Goal: Transaction & Acquisition: Purchase product/service

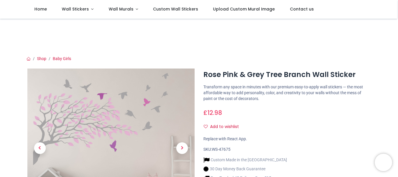
scroll to position [87, 0]
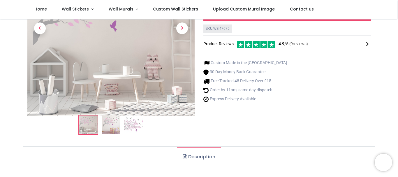
click at [110, 128] on img at bounding box center [111, 124] width 19 height 19
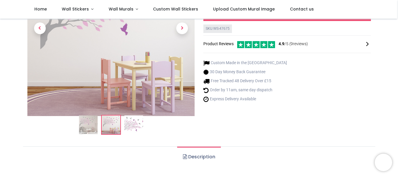
click at [134, 71] on img at bounding box center [110, 32] width 167 height 167
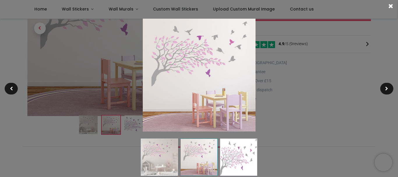
click at [293, 52] on div at bounding box center [199, 88] width 398 height 177
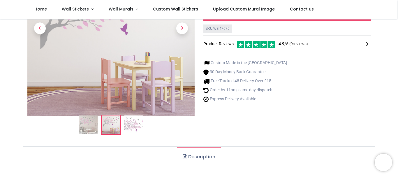
click at [134, 127] on img at bounding box center [133, 124] width 19 height 19
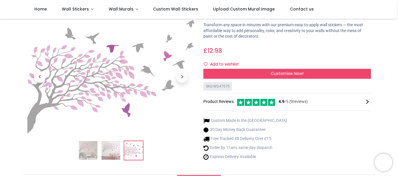
scroll to position [29, 0]
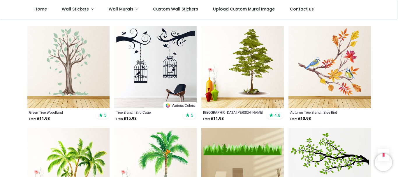
scroll to position [728, 0]
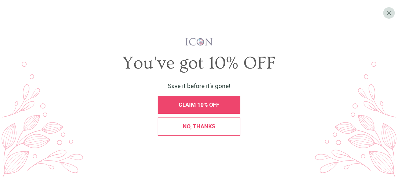
click at [222, 125] on div "No, thanks" at bounding box center [199, 126] width 75 height 6
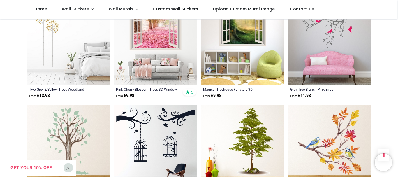
scroll to position [641, 0]
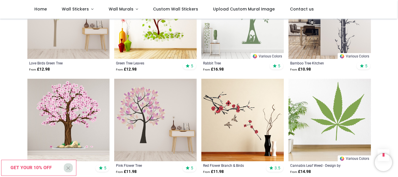
scroll to position [1223, 0]
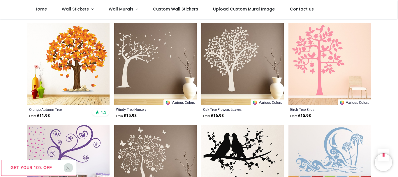
scroll to position [1922, 0]
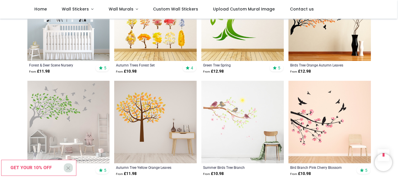
scroll to position [2330, 0]
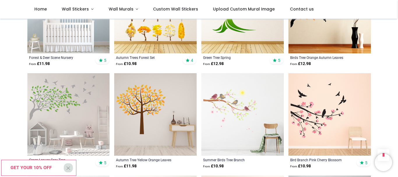
click at [234, 95] on img at bounding box center [242, 114] width 82 height 82
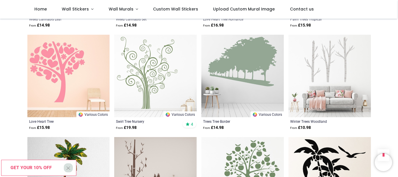
scroll to position [2795, 0]
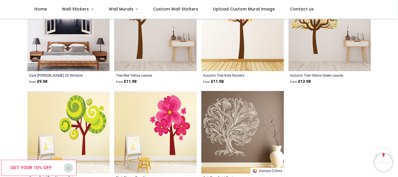
scroll to position [3436, 0]
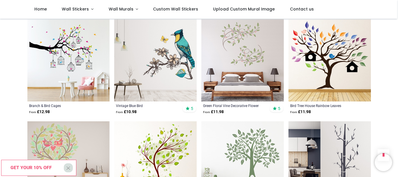
scroll to position [162, 0]
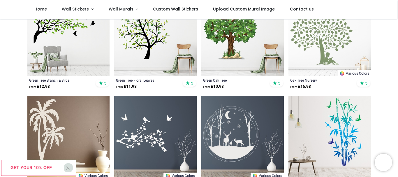
click at [0, 0] on div "Free Delivery Over £15 - Satisfaction Guarantee" at bounding box center [0, 0] width 0 height 0
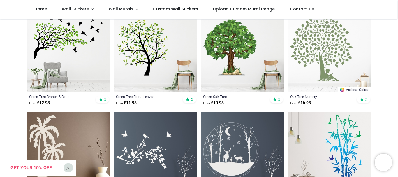
scroll to position [116, 0]
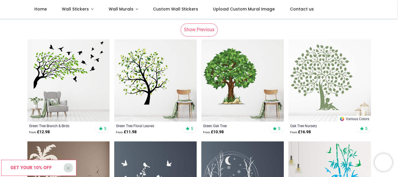
click at [66, 60] on img at bounding box center [68, 80] width 82 height 82
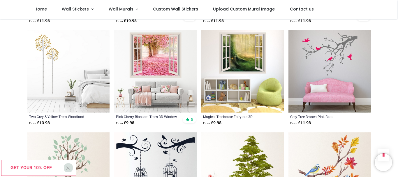
scroll to position [524, 0]
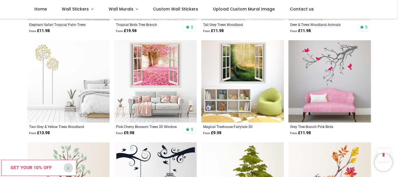
click at [337, 65] on img at bounding box center [329, 81] width 82 height 82
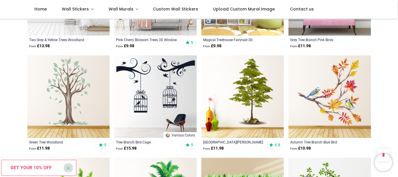
scroll to position [612, 0]
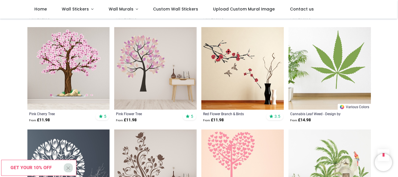
scroll to position [1340, 0]
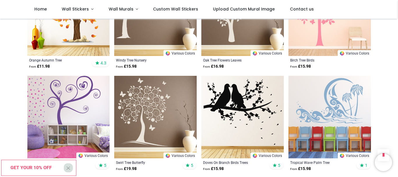
scroll to position [1922, 0]
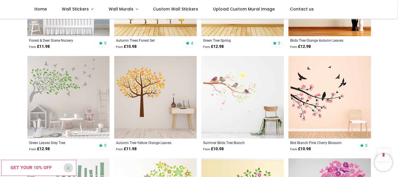
scroll to position [2359, 0]
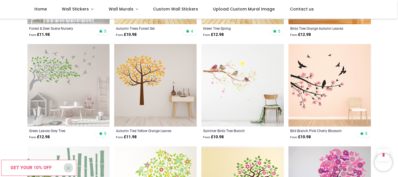
click at [61, 70] on img at bounding box center [68, 85] width 82 height 82
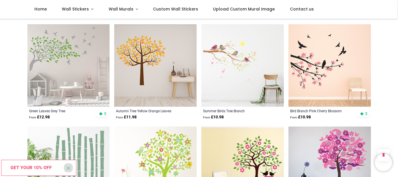
scroll to position [2388, 0]
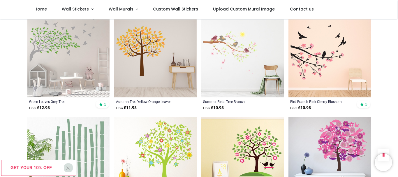
click at [252, 59] on img at bounding box center [242, 56] width 82 height 82
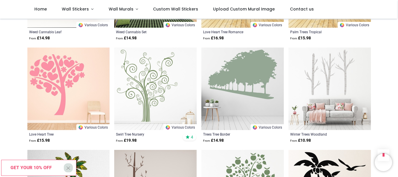
scroll to position [2766, 0]
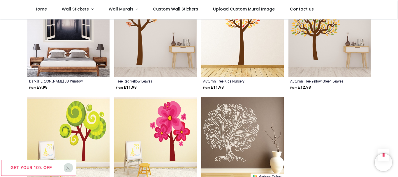
scroll to position [3494, 0]
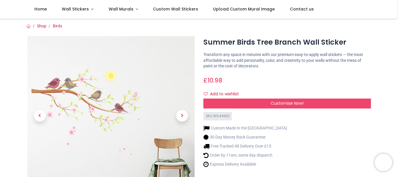
scroll to position [29, 0]
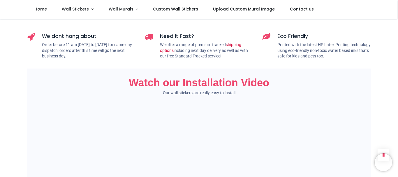
scroll to position [349, 0]
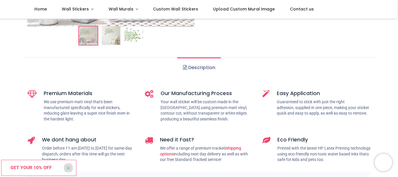
scroll to position [116, 0]
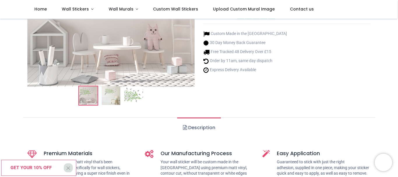
click at [134, 96] on img at bounding box center [133, 95] width 19 height 19
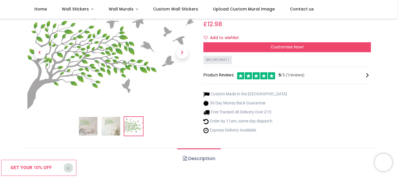
scroll to position [0, 0]
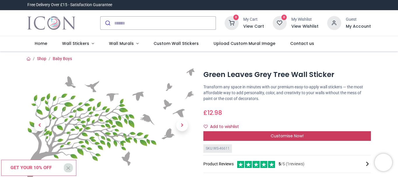
click at [239, 133] on div "Customise Now!" at bounding box center [286, 136] width 167 height 10
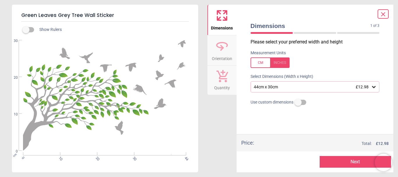
click at [270, 87] on div "44cm x 30cm £12.98" at bounding box center [312, 86] width 118 height 5
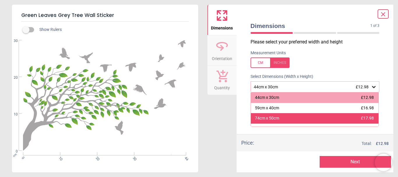
click at [286, 117] on div "74cm x 50cm £17.98" at bounding box center [315, 118] width 128 height 10
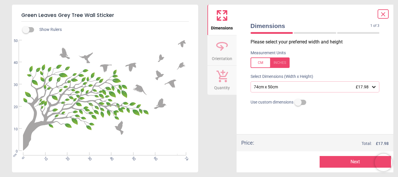
click at [373, 87] on icon at bounding box center [373, 87] width 3 height 2
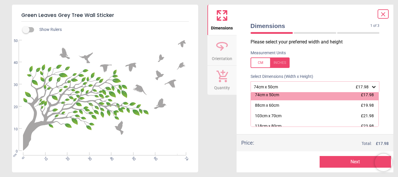
scroll to position [35, 0]
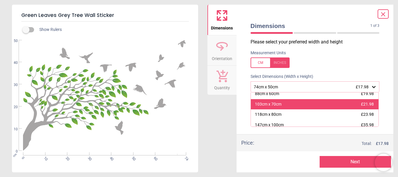
click at [277, 103] on div "103cm x 70cm" at bounding box center [268, 104] width 26 height 6
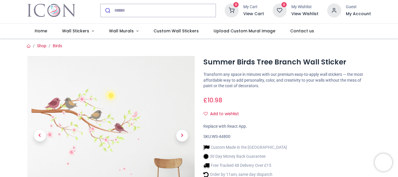
scroll to position [54, 0]
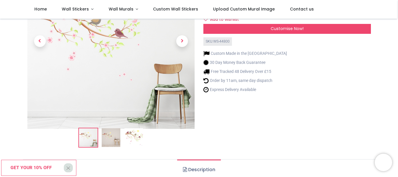
scroll to position [29, 0]
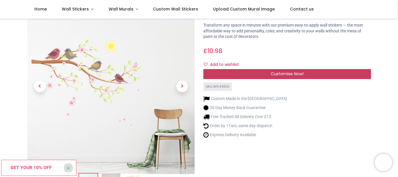
click at [254, 72] on div "Customise Now!" at bounding box center [286, 74] width 167 height 10
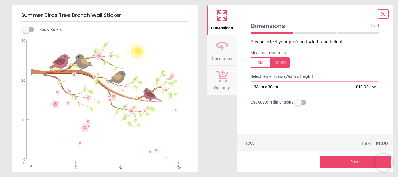
click at [274, 87] on div "33cm x 30cm £10.98" at bounding box center [312, 86] width 118 height 5
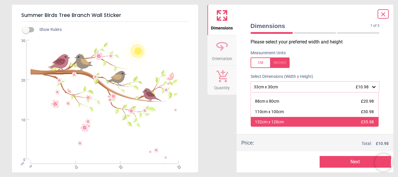
scroll to position [58, 0]
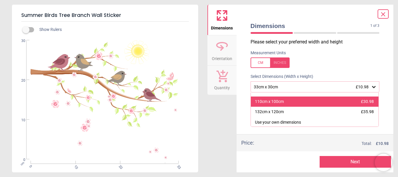
click at [286, 106] on div "110cm x 100cm £30.98" at bounding box center [315, 101] width 128 height 10
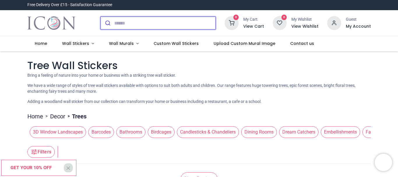
click at [168, 22] on input "search" at bounding box center [164, 23] width 101 height 13
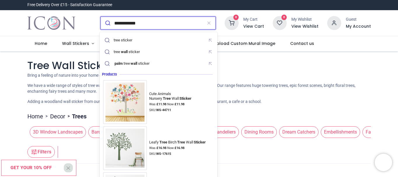
type input "**********"
click at [100, 17] on button "submit" at bounding box center [107, 23] width 14 height 13
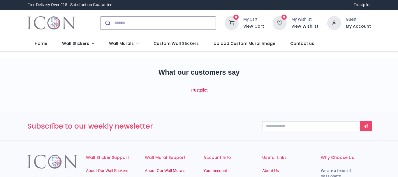
scroll to position [21, 0]
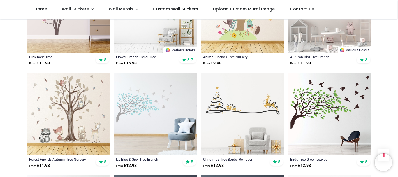
scroll to position [415, 0]
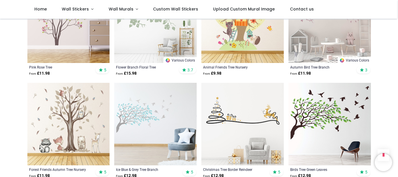
click at [151, 105] on img at bounding box center [155, 124] width 82 height 82
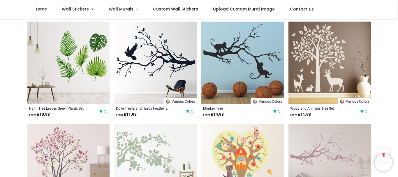
scroll to position [269, 0]
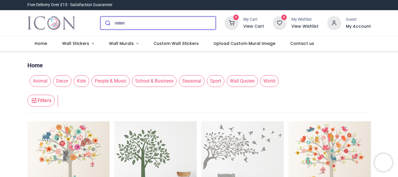
click at [120, 24] on input "search" at bounding box center [164, 23] width 101 height 13
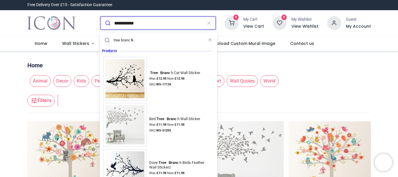
type input "**********"
click at [100, 17] on button "submit" at bounding box center [107, 23] width 14 height 13
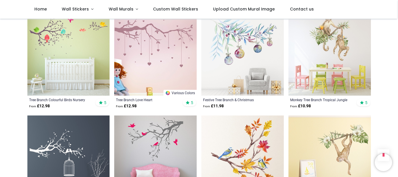
scroll to position [408, 0]
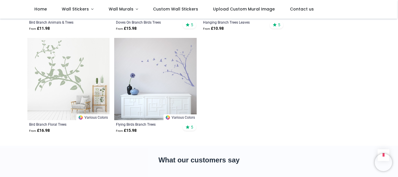
scroll to position [990, 0]
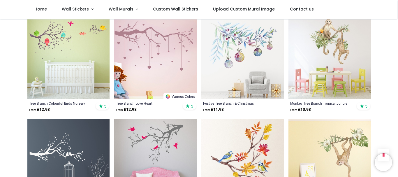
scroll to position [262, 0]
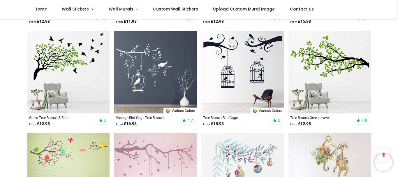
click at [72, 63] on img at bounding box center [68, 72] width 82 height 82
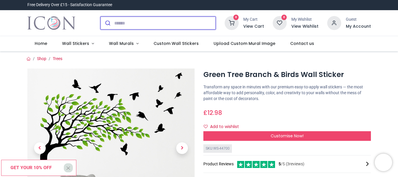
click at [139, 20] on input "search" at bounding box center [164, 23] width 101 height 13
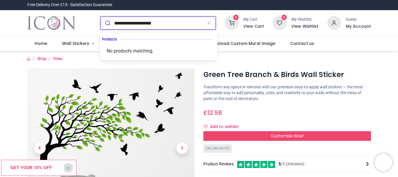
type input "**********"
click at [100, 17] on button "submit" at bounding box center [107, 23] width 14 height 13
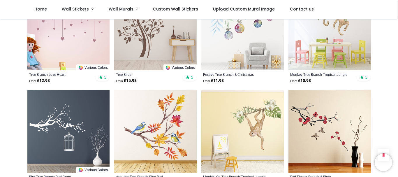
scroll to position [728, 0]
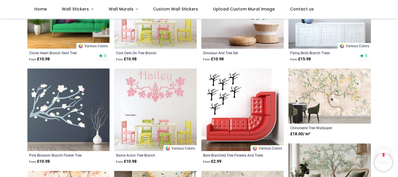
scroll to position [1252, 0]
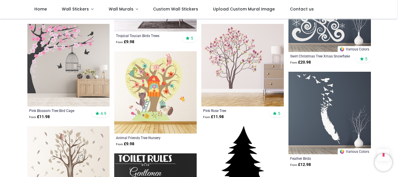
scroll to position [573, 0]
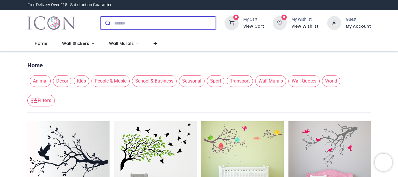
click at [134, 26] on input "search" at bounding box center [164, 23] width 101 height 13
type input "**********"
click at [100, 17] on button "submit" at bounding box center [107, 23] width 14 height 13
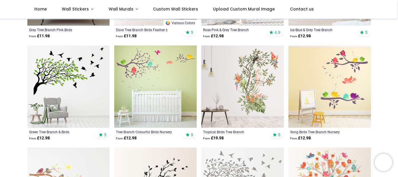
scroll to position [58, 0]
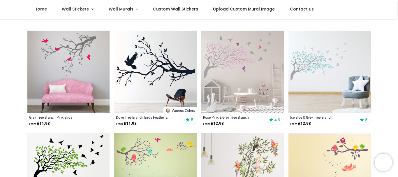
click at [328, 46] on img at bounding box center [329, 72] width 82 height 82
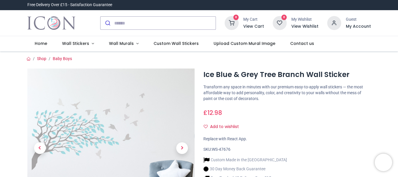
scroll to position [29, 0]
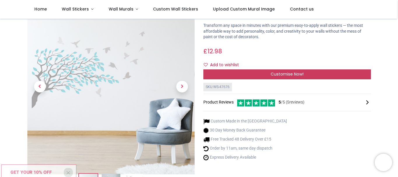
click at [223, 73] on div "Customise Now!" at bounding box center [286, 74] width 167 height 10
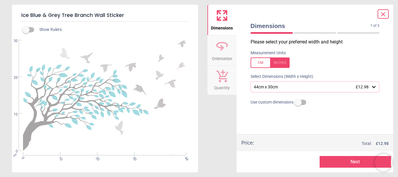
click at [281, 84] on div "44cm x 30cm £12.98" at bounding box center [314, 86] width 129 height 11
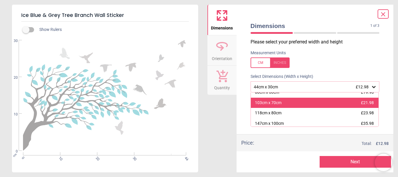
scroll to position [30, 0]
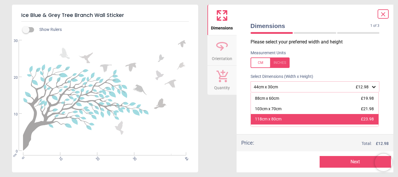
click at [289, 119] on div "118cm x 80cm £23.98" at bounding box center [315, 119] width 128 height 10
